Goal: Find specific page/section: Find specific page/section

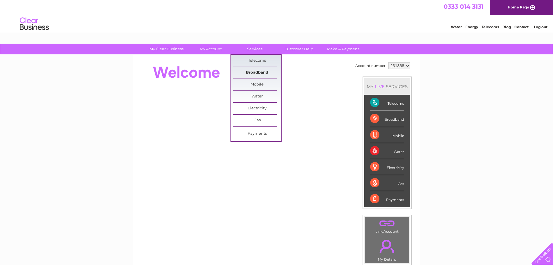
click at [256, 71] on link "Broadband" at bounding box center [257, 73] width 48 height 12
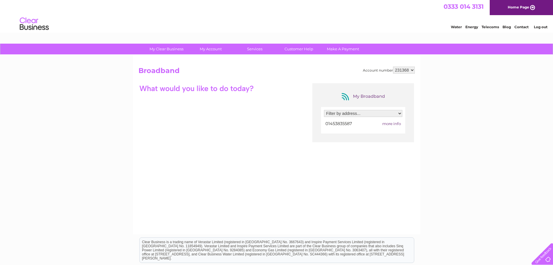
click at [393, 124] on span "more info" at bounding box center [392, 123] width 19 height 5
click at [392, 123] on span "more info" at bounding box center [392, 123] width 19 height 5
click at [411, 68] on select "231368" at bounding box center [404, 70] width 22 height 7
click at [412, 71] on select "231368" at bounding box center [404, 70] width 22 height 7
click at [98, 184] on div "My Clear Business Login Details My Details My Preferences Link Account My Accou…" at bounding box center [276, 189] width 553 height 290
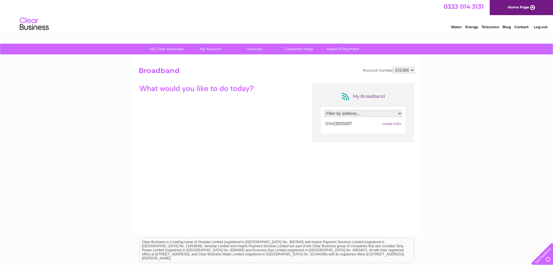
click at [77, 144] on div "My Clear Business Login Details My Details My Preferences Link Account My Accou…" at bounding box center [276, 189] width 553 height 290
click at [58, 119] on div "My Clear Business Login Details My Details My Preferences Link Account My Accou…" at bounding box center [276, 189] width 553 height 290
click at [297, 48] on link "Customer Help" at bounding box center [299, 49] width 48 height 11
